Goal: Information Seeking & Learning: Learn about a topic

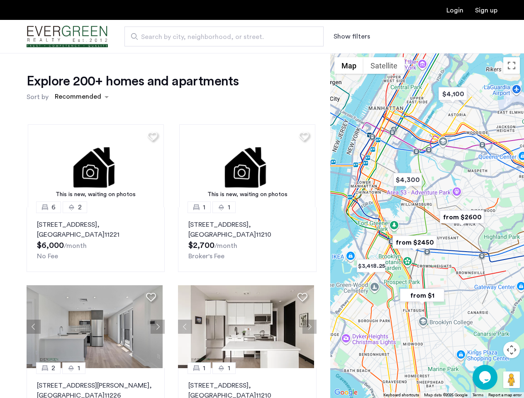
click at [351, 37] on button "Show filters" at bounding box center [352, 37] width 37 height 10
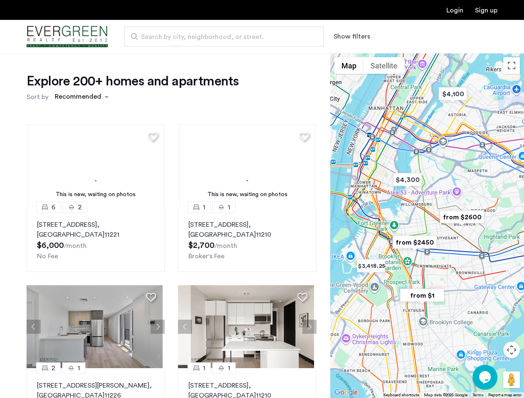
click at [81, 97] on div "Explore 200+ homes and apartments Sort by Recommended This is new, waiting on p…" at bounding box center [262, 252] width 524 height 399
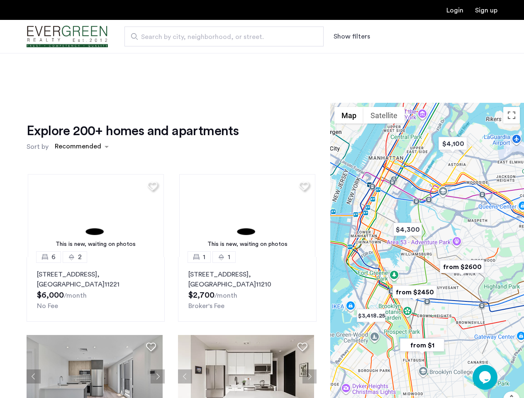
click at [151, 136] on h1 "Explore 200+ homes and apartments" at bounding box center [133, 131] width 212 height 17
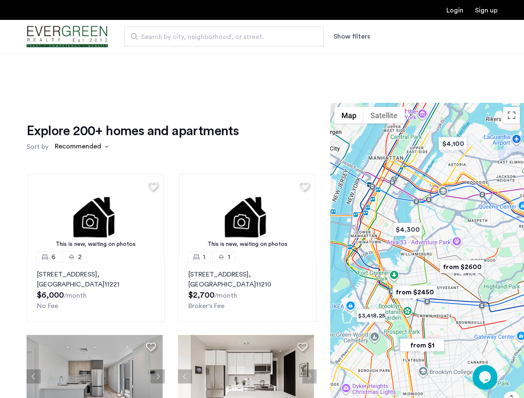
click at [95, 166] on div "Explore 200+ homes and apartments Sort by Recommended This is new, waiting on p…" at bounding box center [172, 286] width 290 height 326
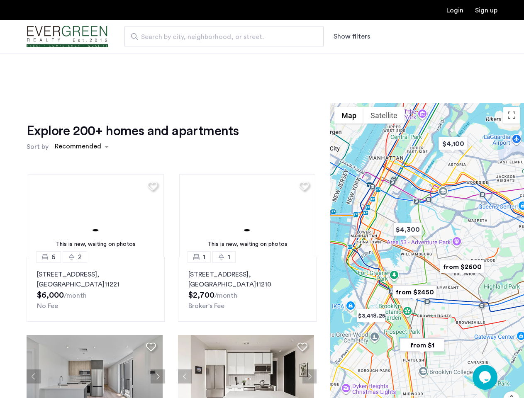
click at [95, 240] on img at bounding box center [96, 215] width 136 height 83
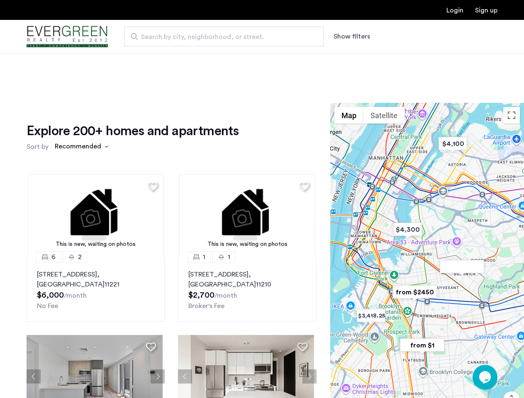
click at [300, 136] on div "Explore 200+ homes and apartments Sort by Recommended" at bounding box center [172, 139] width 290 height 32
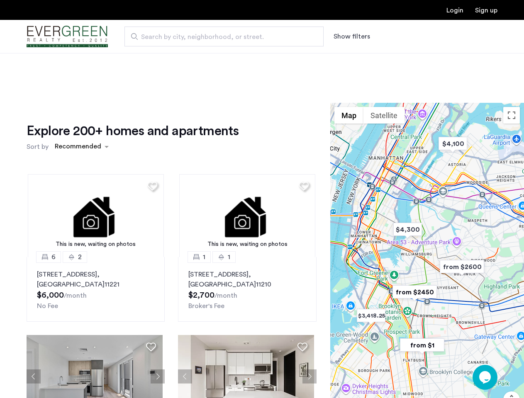
click at [244, 166] on div "Explore 200+ homes and apartments Sort by Recommended This is new, waiting on p…" at bounding box center [172, 286] width 290 height 326
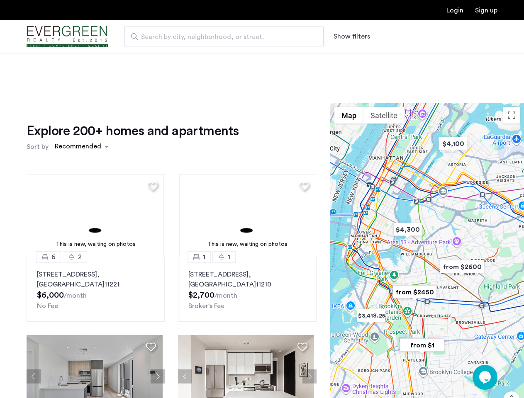
click at [244, 240] on img at bounding box center [247, 215] width 136 height 83
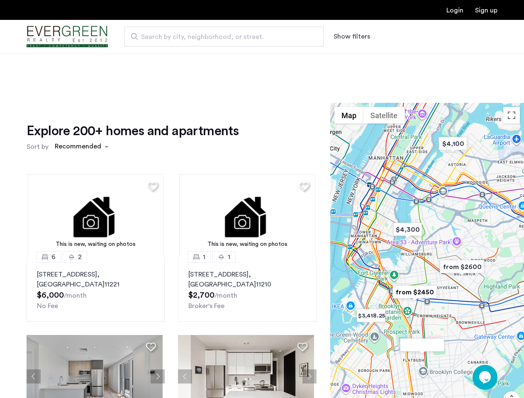
click at [34, 327] on div "This is new, waiting on photos 6 2 [STREET_ADDRESS] $6,000 /month No Fee This i…" at bounding box center [171, 308] width 303 height 281
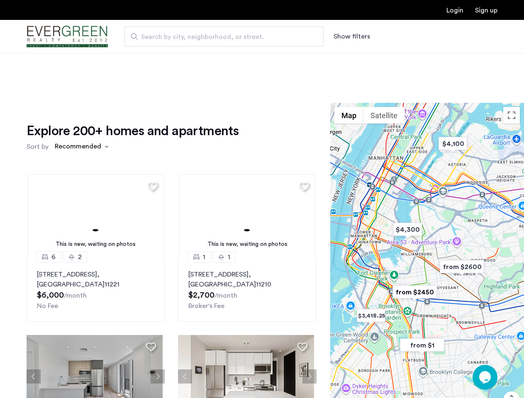
click at [151, 297] on div "[STREET_ADDRESS] $6,000 /month No Fee" at bounding box center [95, 290] width 117 height 41
